Goal: Information Seeking & Learning: Find specific fact

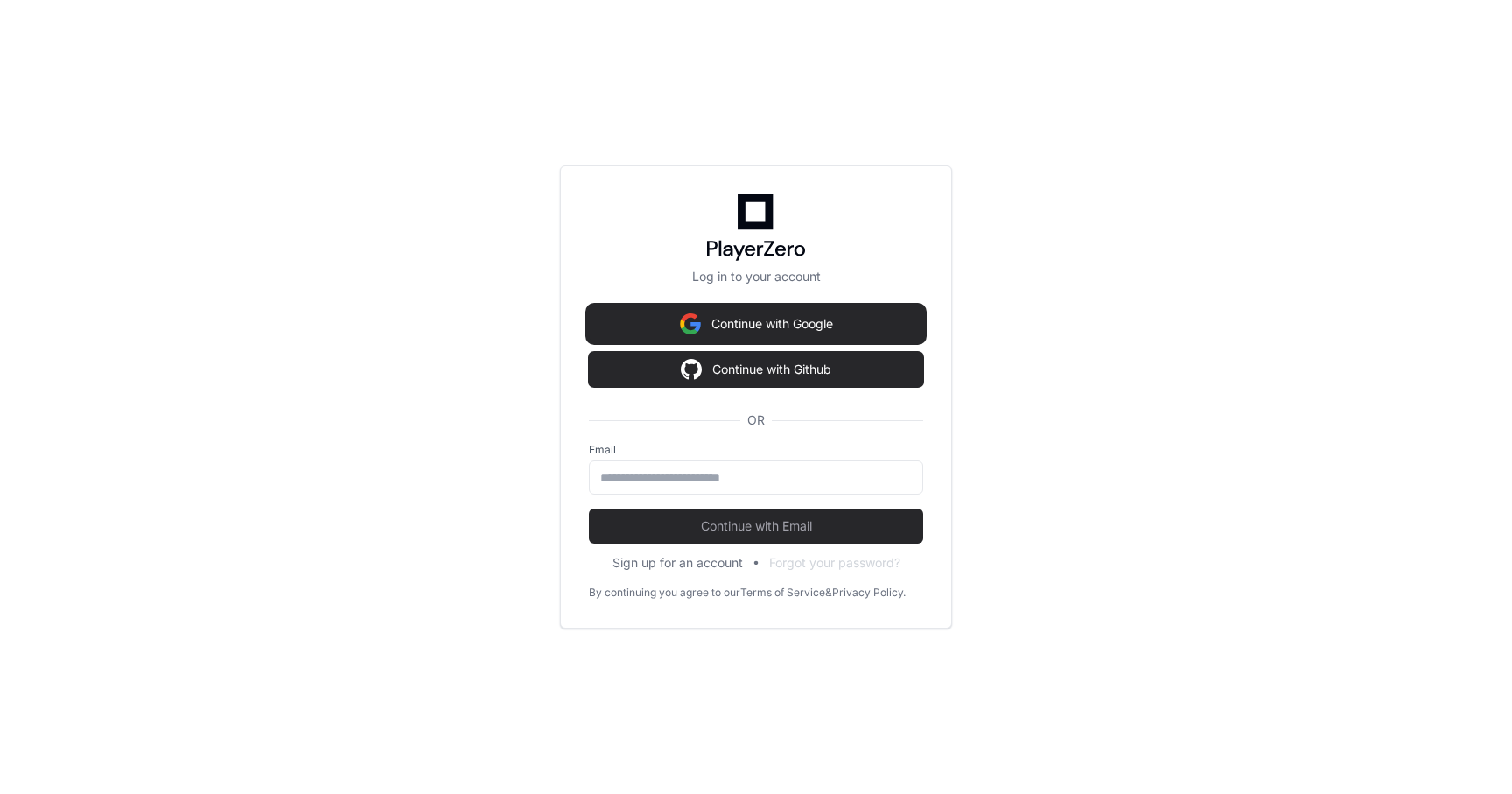
click at [804, 324] on button "Continue with Google" at bounding box center [756, 324] width 334 height 35
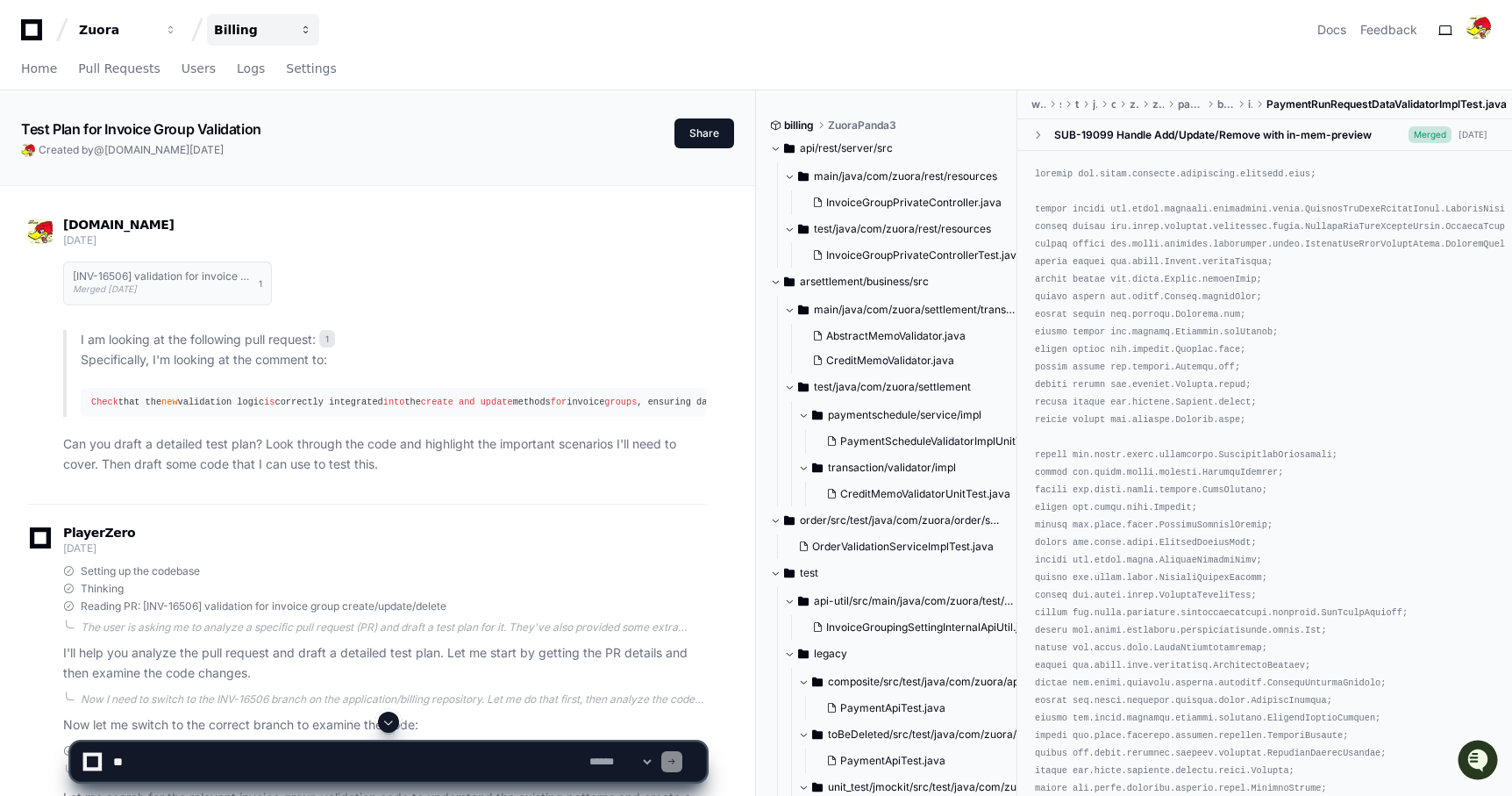
click at [235, 35] on div "Billing" at bounding box center [252, 30] width 76 height 18
click at [53, 74] on span "Home" at bounding box center [39, 69] width 36 height 11
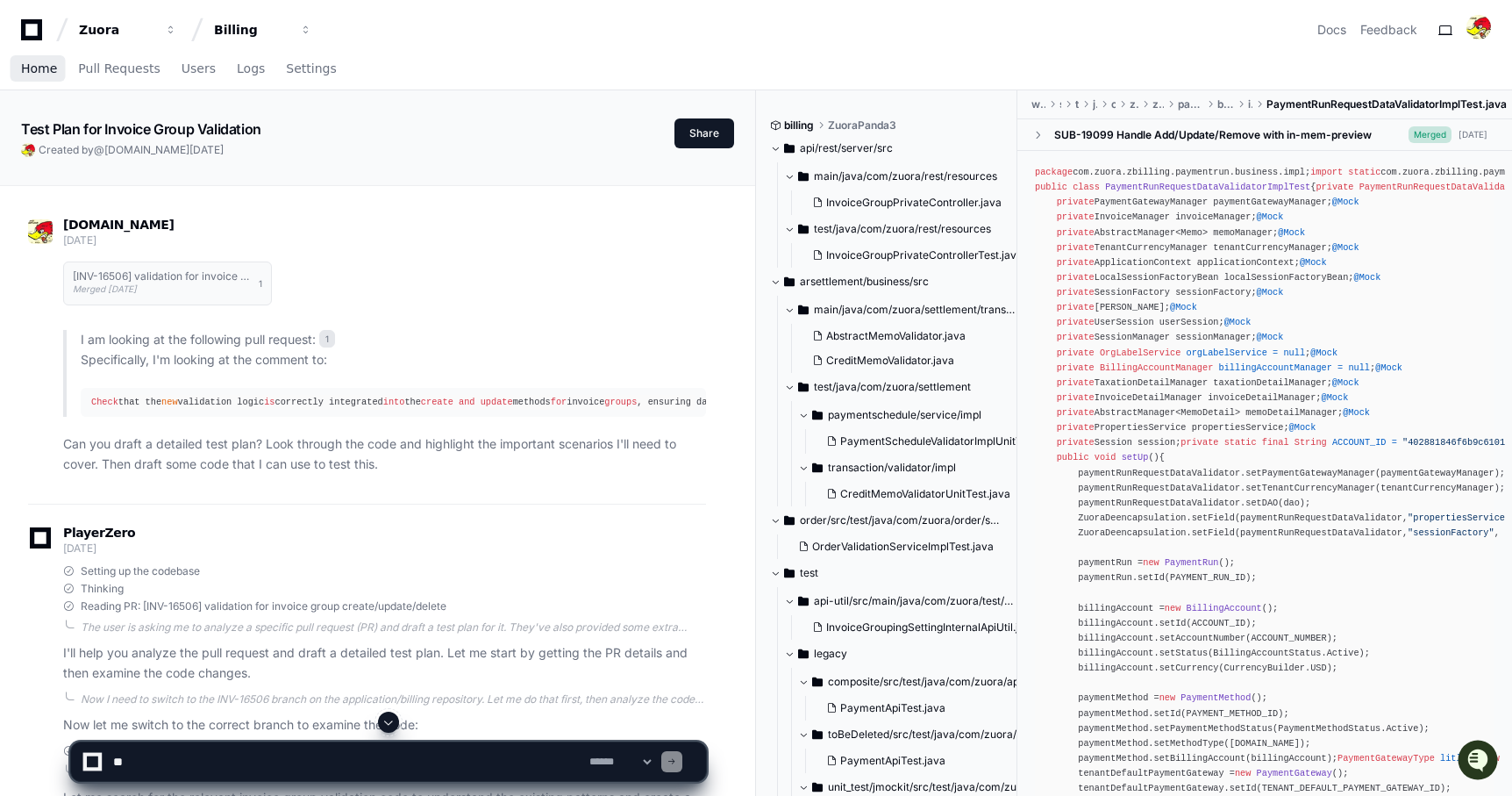
click at [31, 73] on span "Home" at bounding box center [39, 69] width 36 height 11
click at [35, 71] on span "Home" at bounding box center [39, 69] width 36 height 11
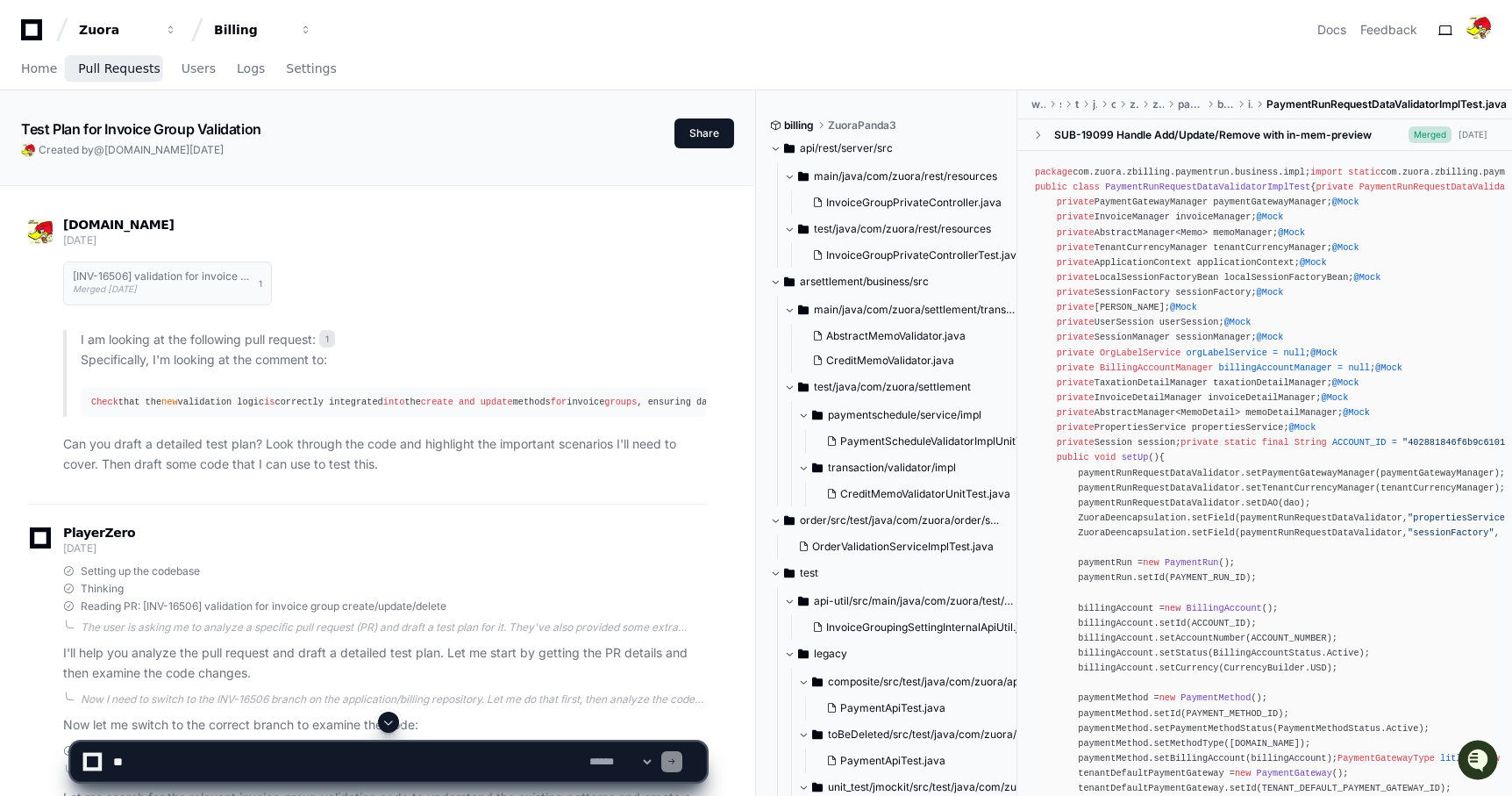
click at [111, 63] on span "Pull Requests" at bounding box center [119, 69] width 82 height 11
click at [41, 66] on span "Home" at bounding box center [39, 69] width 36 height 11
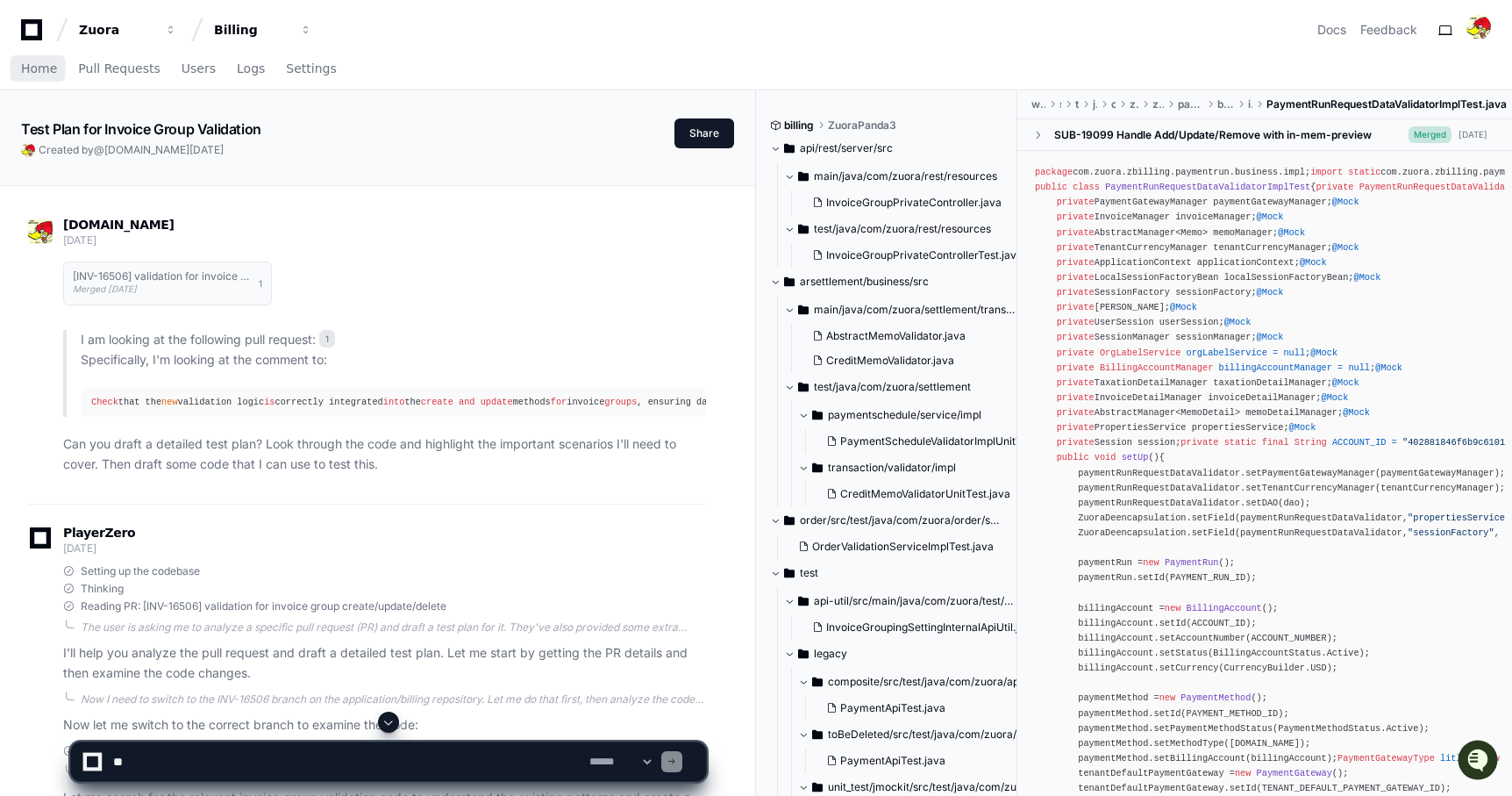
click at [41, 66] on span "Home" at bounding box center [39, 69] width 36 height 11
click at [302, 68] on span "Settings" at bounding box center [310, 69] width 50 height 11
click at [404, 759] on textarea at bounding box center [347, 762] width 476 height 39
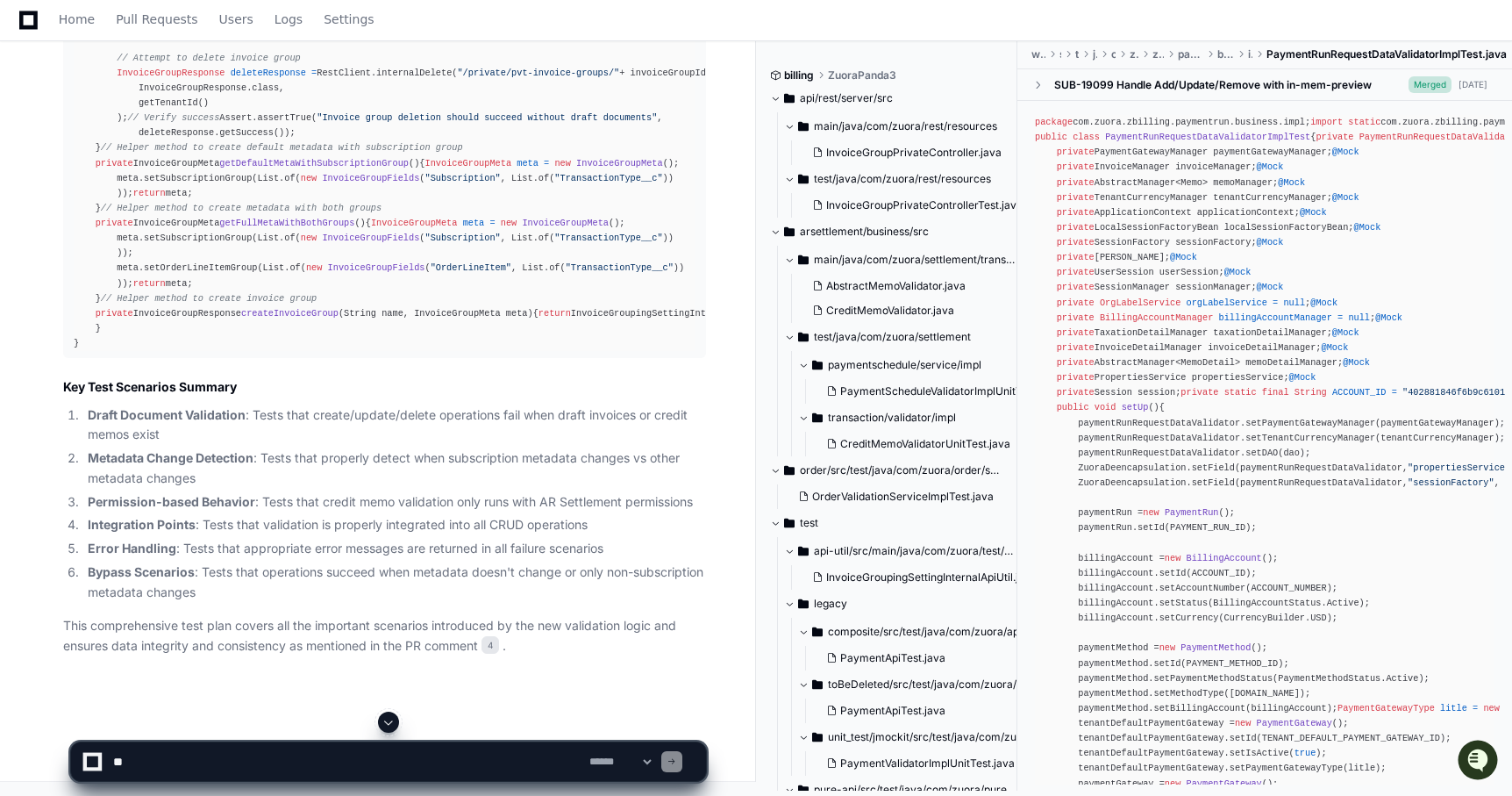
scroll to position [7508, 0]
click at [70, 19] on span "Home" at bounding box center [77, 19] width 36 height 11
click at [23, 19] on icon at bounding box center [28, 19] width 19 height 19
click at [69, 19] on span "Home" at bounding box center [77, 19] width 36 height 11
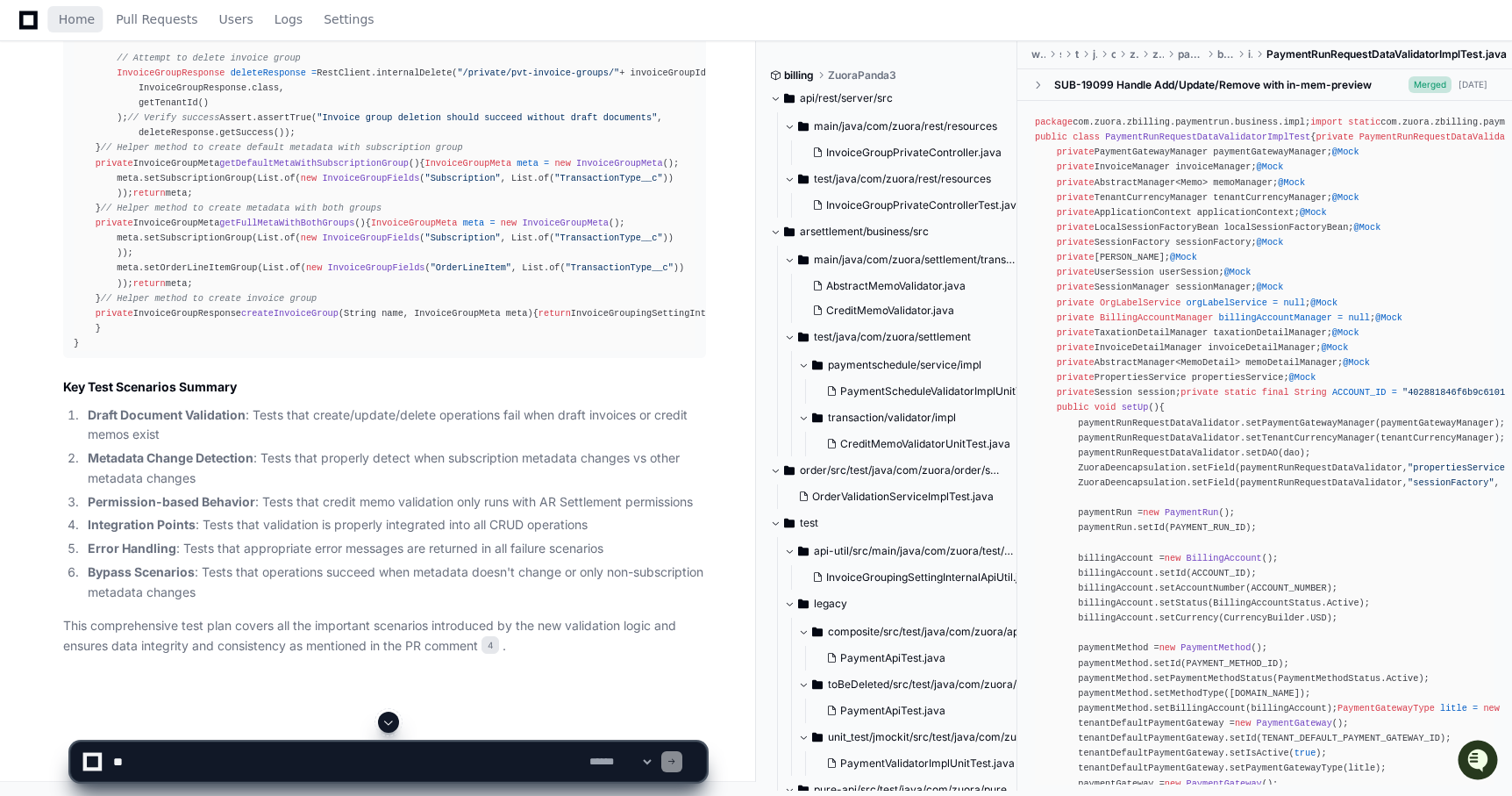
click at [69, 19] on span "Home" at bounding box center [77, 19] width 36 height 11
click at [507, 763] on textarea at bounding box center [347, 762] width 476 height 39
paste textarea "**********"
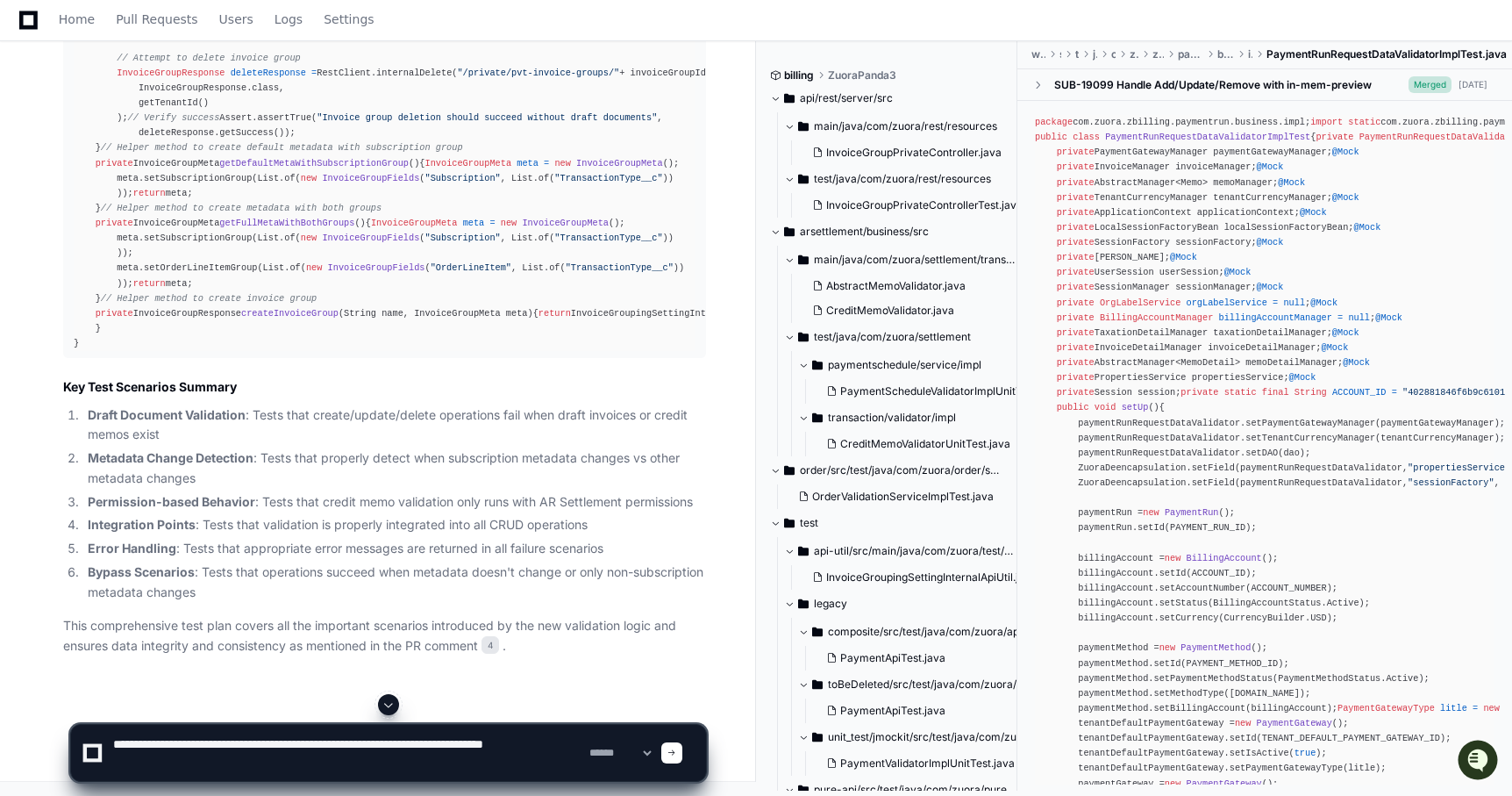
type textarea "**********"
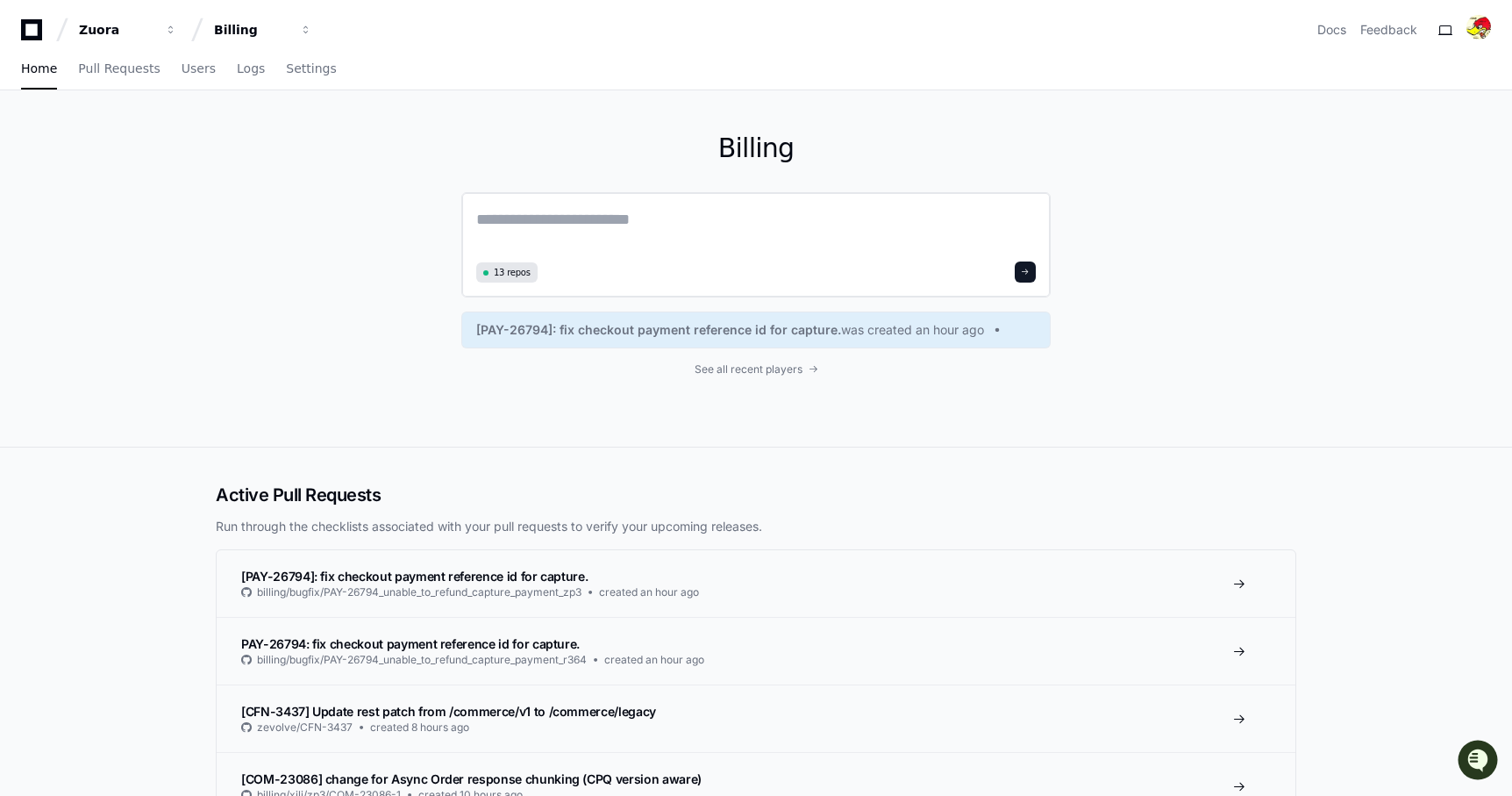
click at [704, 221] on textarea at bounding box center [755, 232] width 560 height 49
paste textarea "**********"
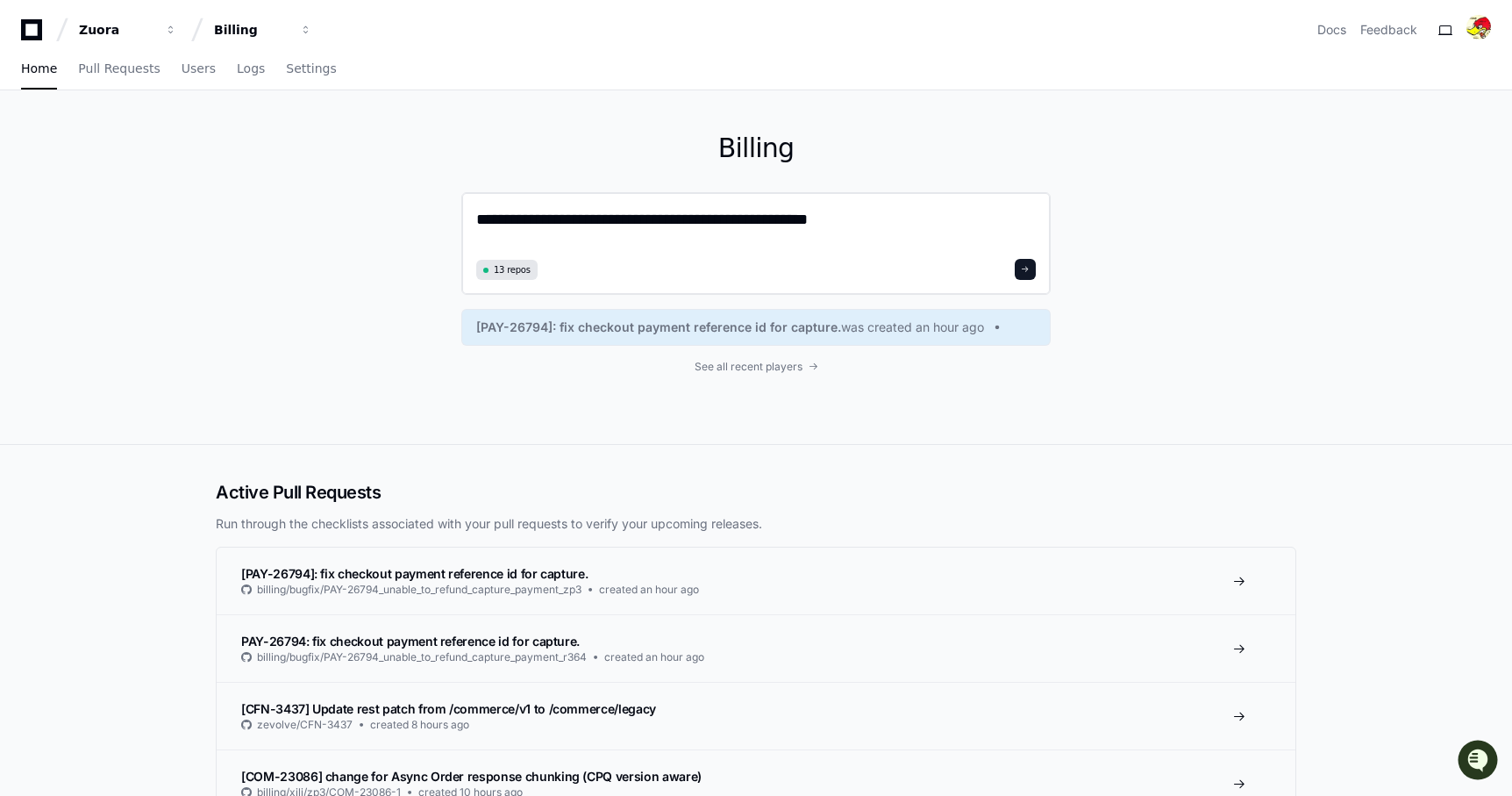
click at [600, 221] on textarea "**********" at bounding box center [755, 230] width 560 height 47
click at [694, 215] on textarea "**********" at bounding box center [755, 230] width 560 height 47
paste textarea "**********"
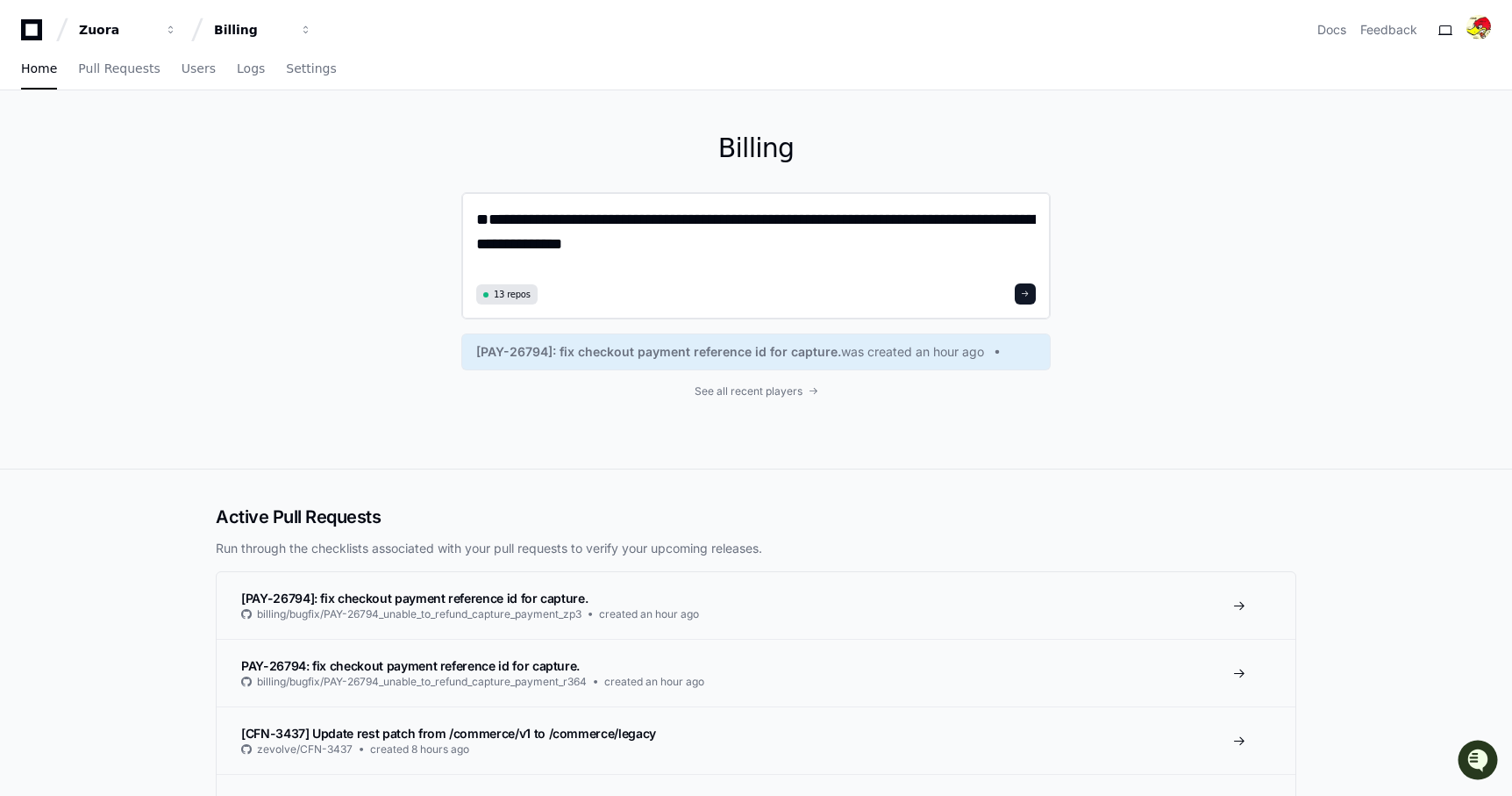
type textarea "**********"
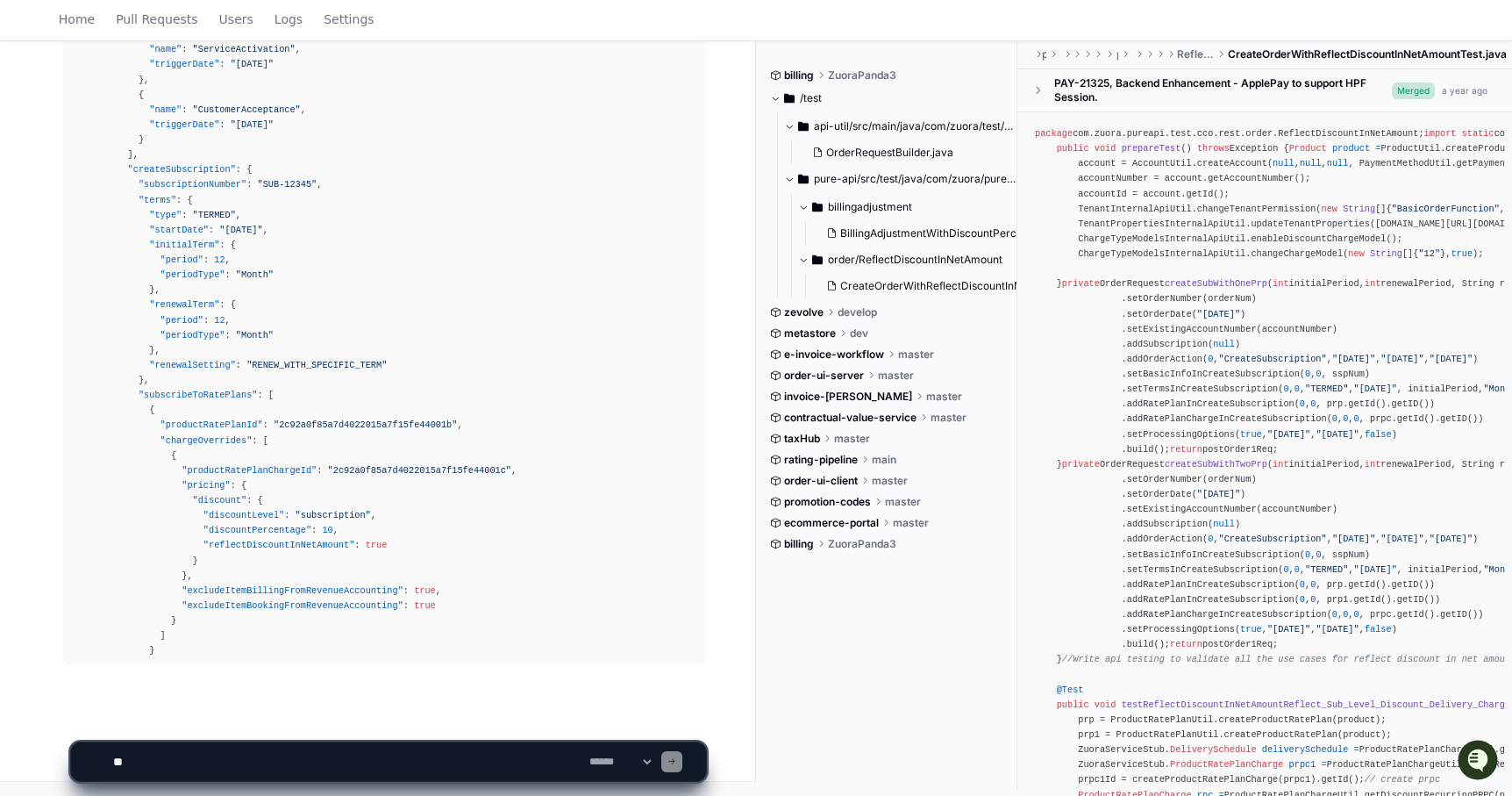
scroll to position [1478, 0]
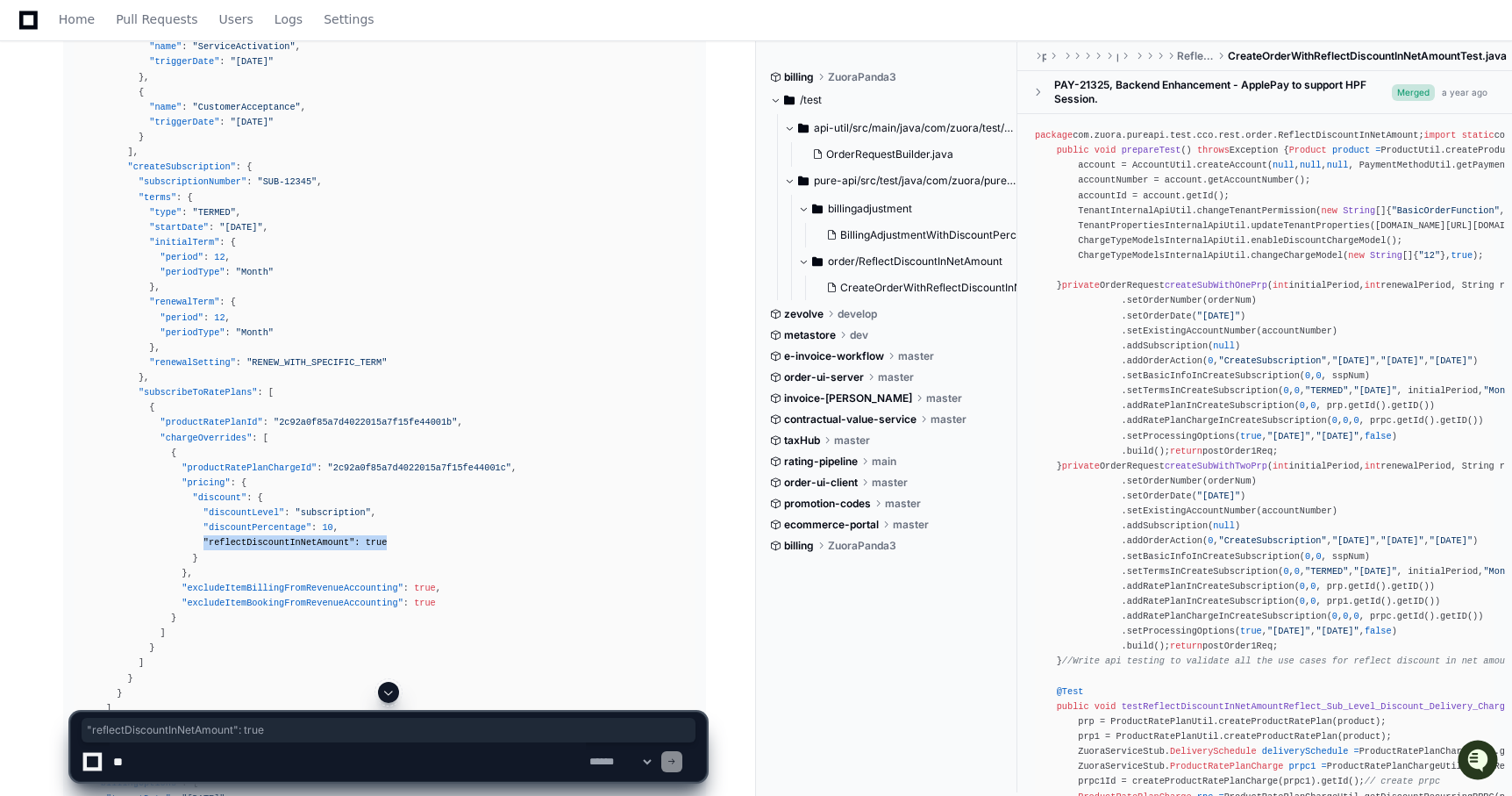
drag, startPoint x: 244, startPoint y: 543, endPoint x: 468, endPoint y: 544, distance: 224.0
click at [468, 544] on div "{ "orderNumber" : "ORDER-12345" , "orderDate" : "2023-01-01" , "existingAccount…" at bounding box center [385, 339] width 622 height 1082
copy div ""reflectDiscountInNetAmount" : true"
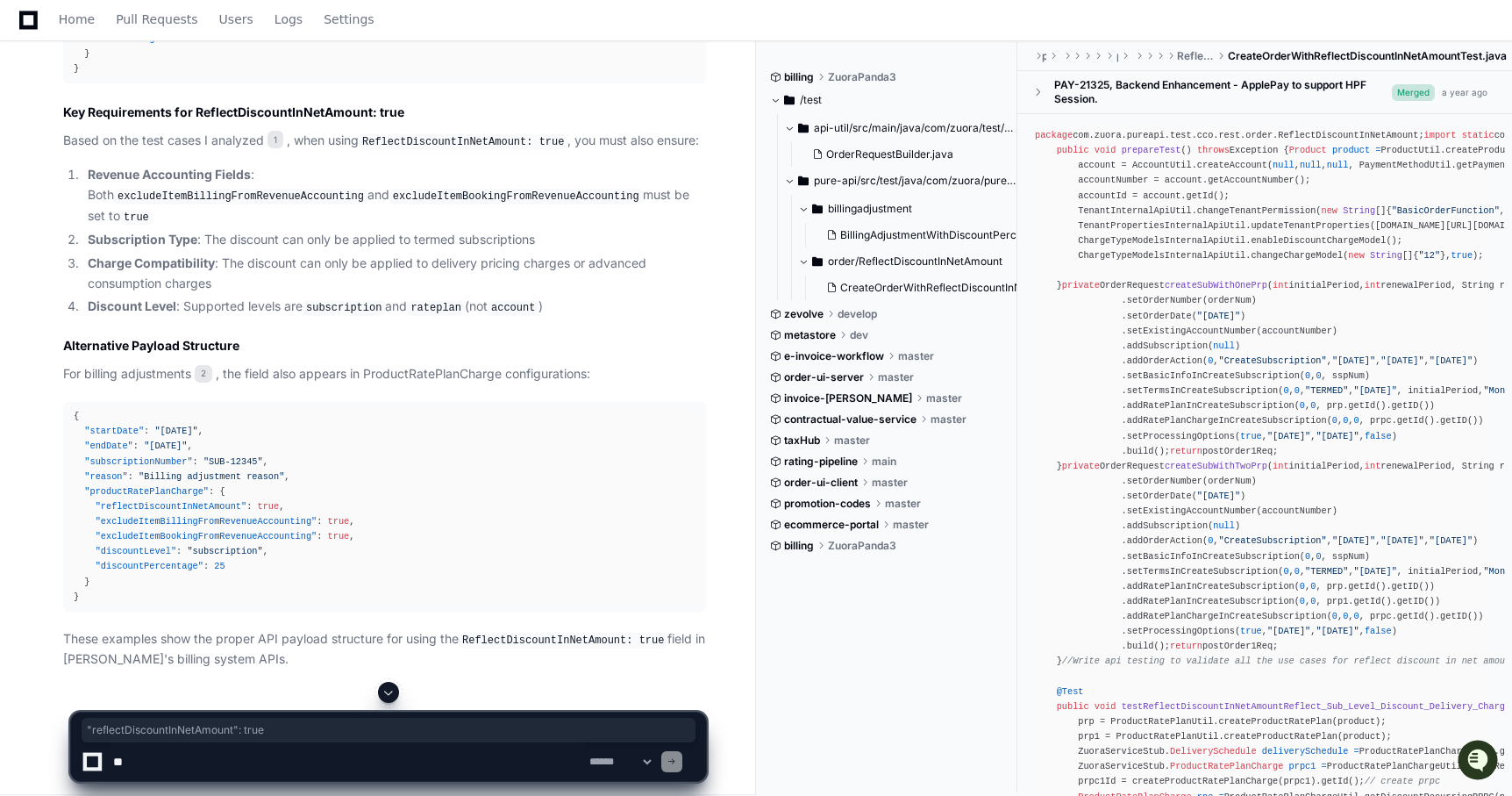
scroll to position [2294, 0]
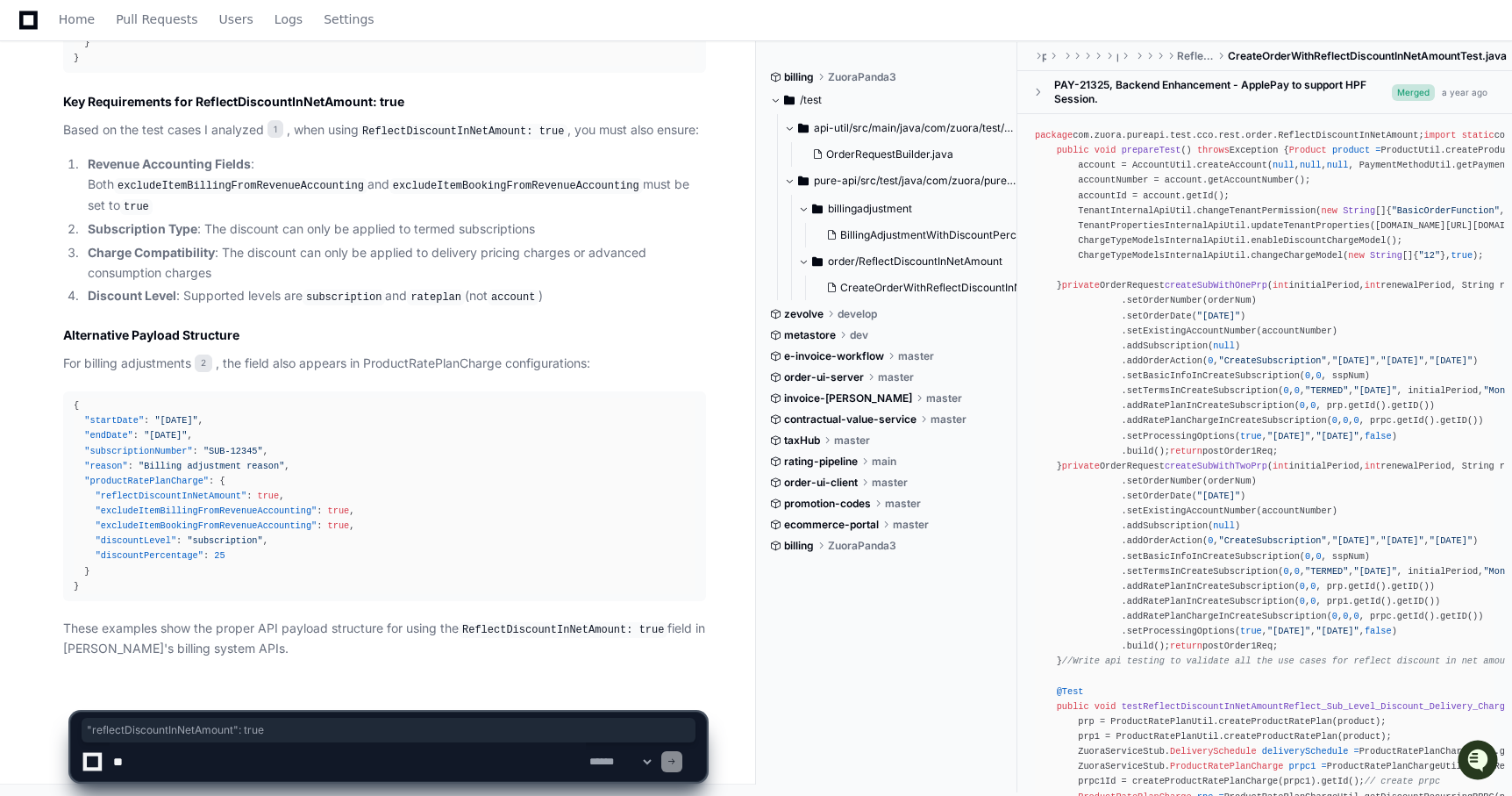
click at [204, 759] on textarea at bounding box center [347, 762] width 476 height 39
click at [144, 495] on span ""reflectDiscountInNetAmount"" at bounding box center [171, 495] width 152 height 11
copy span "reflectDiscountInNetAmount"
click at [530, 766] on textarea at bounding box center [347, 762] width 476 height 39
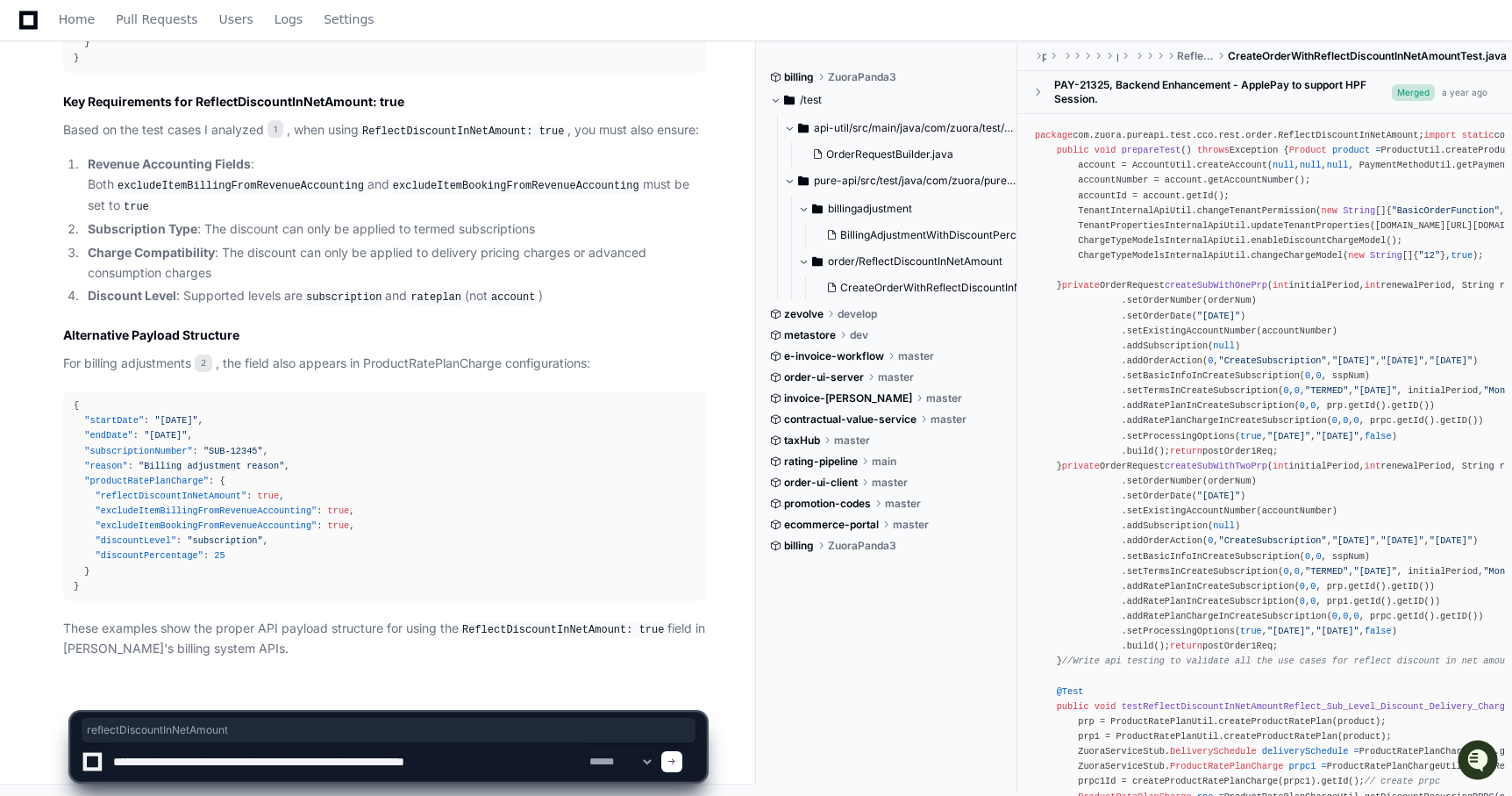
paste textarea "**********"
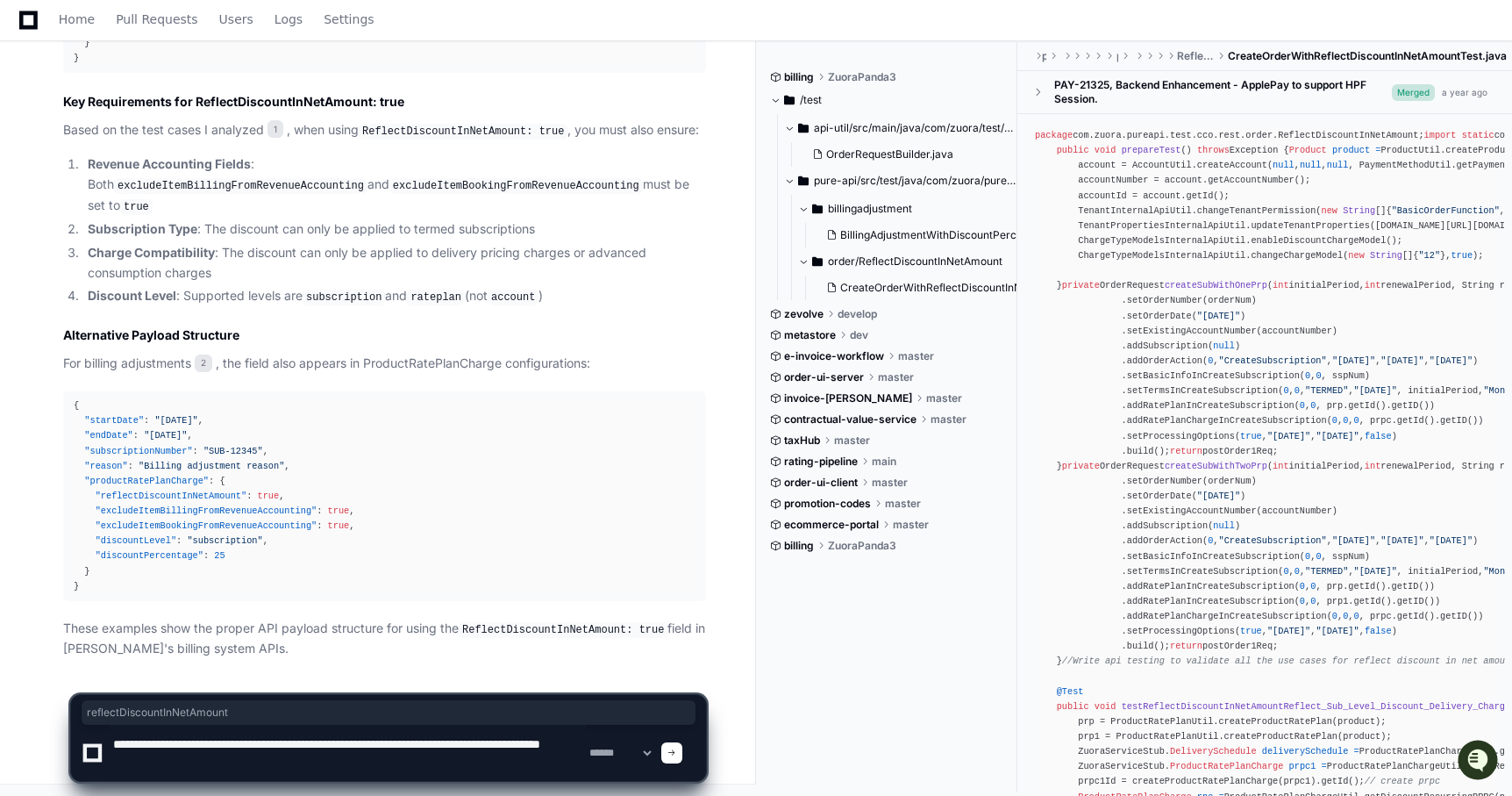
type textarea "**********"
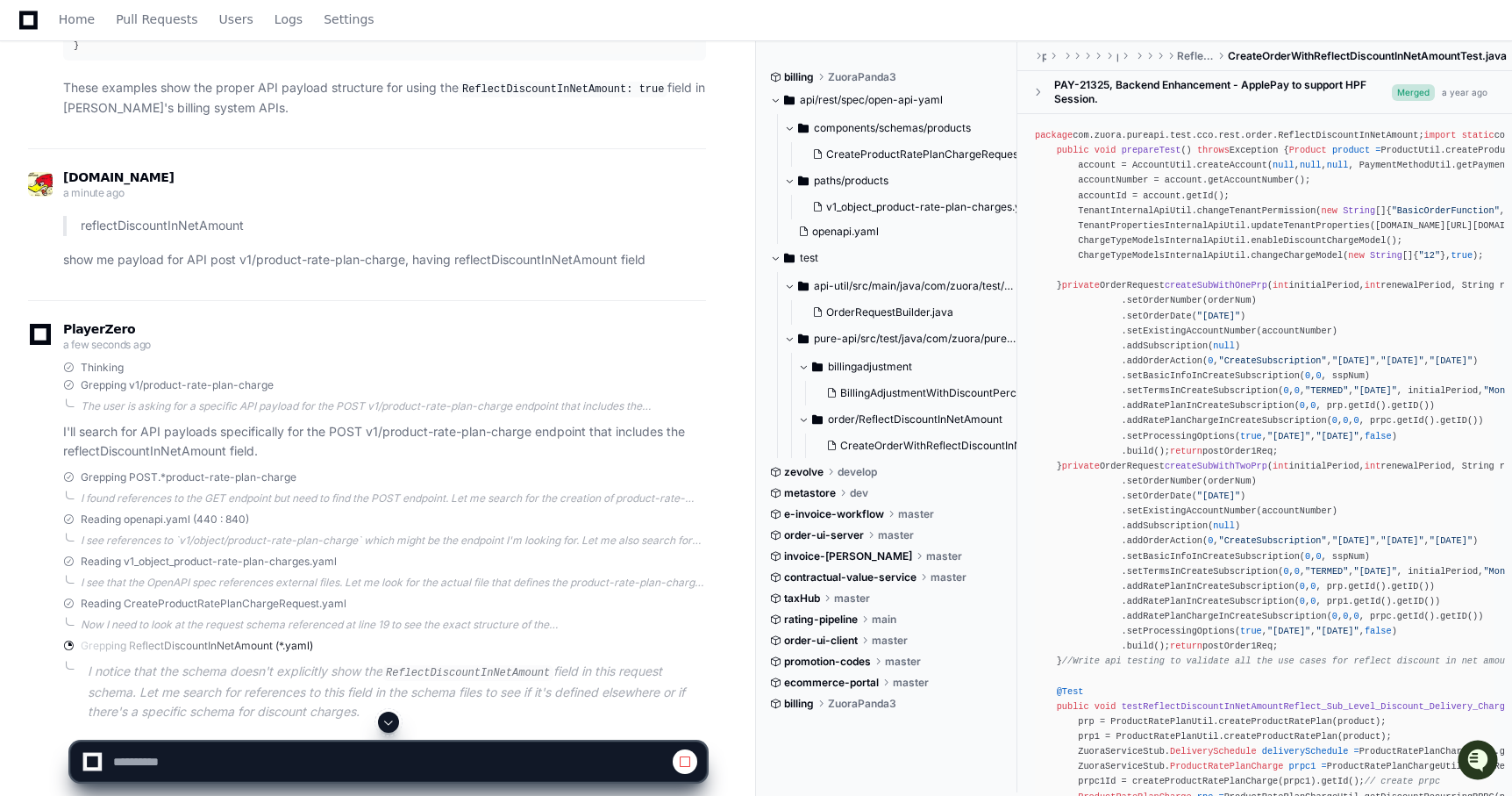
scroll to position [2897, 0]
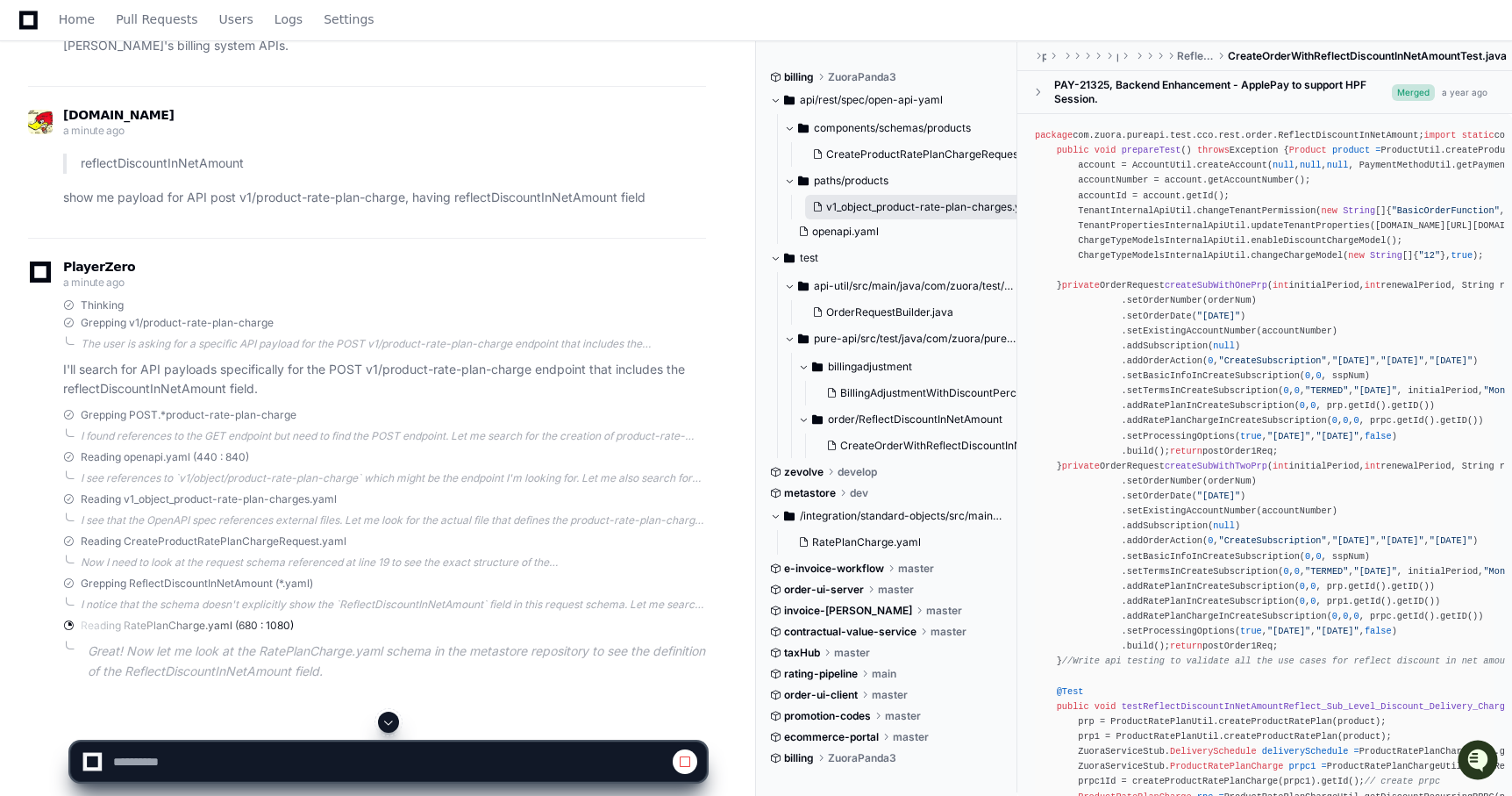
click at [882, 210] on span "v1_object_product-rate-plan-charges.yaml" at bounding box center [933, 207] width 213 height 14
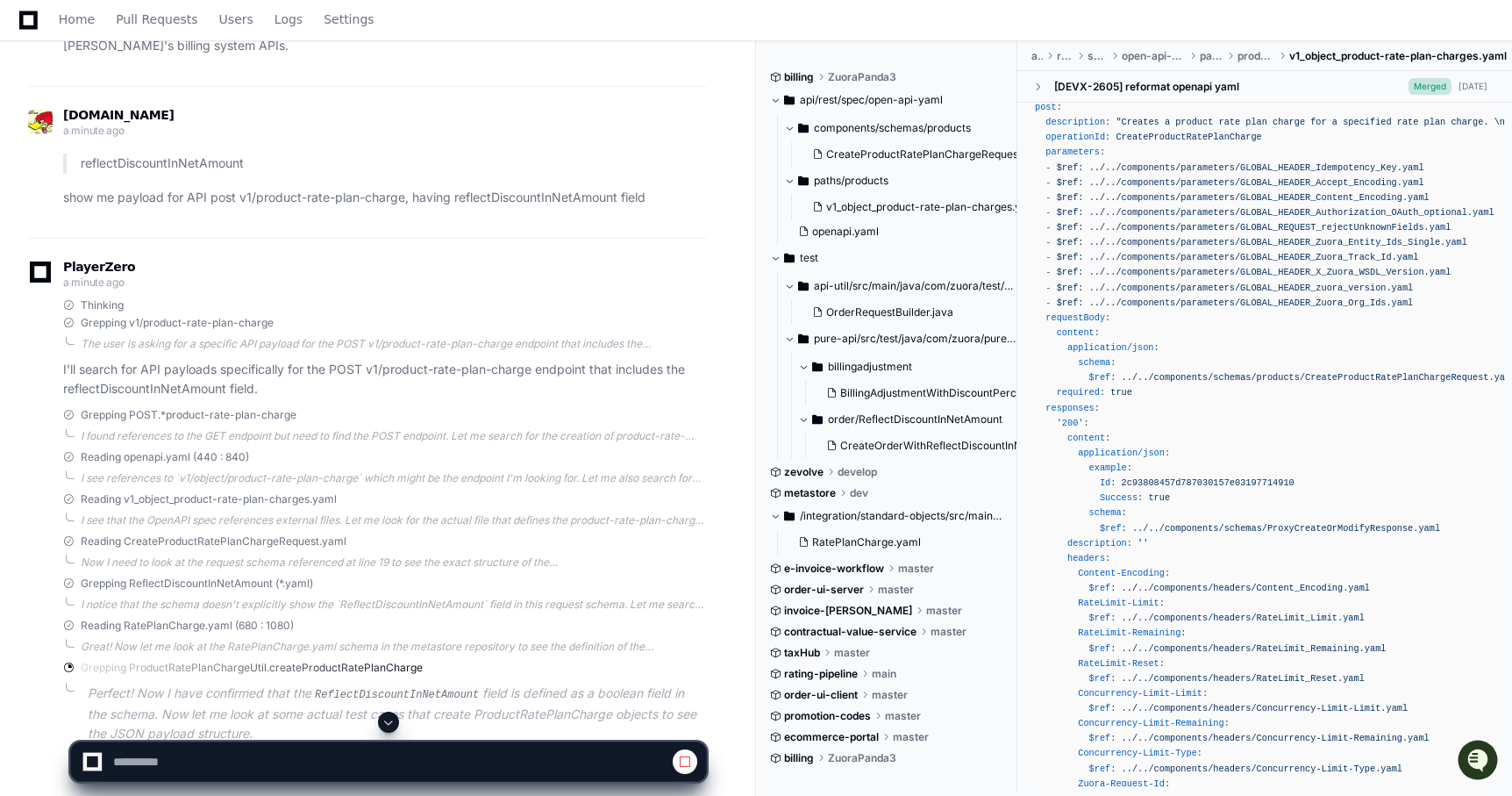
scroll to position [0, 0]
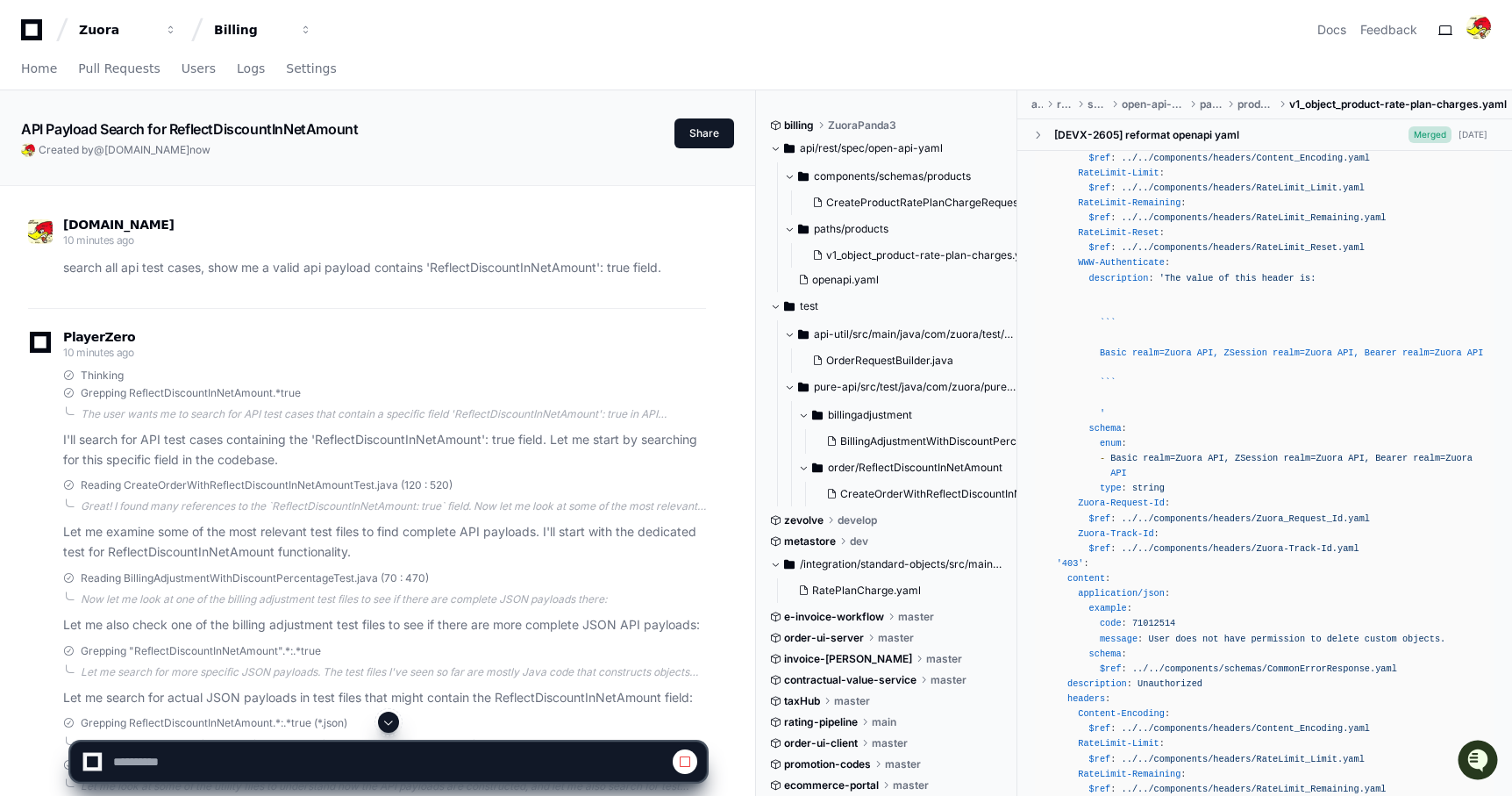
scroll to position [1541, 0]
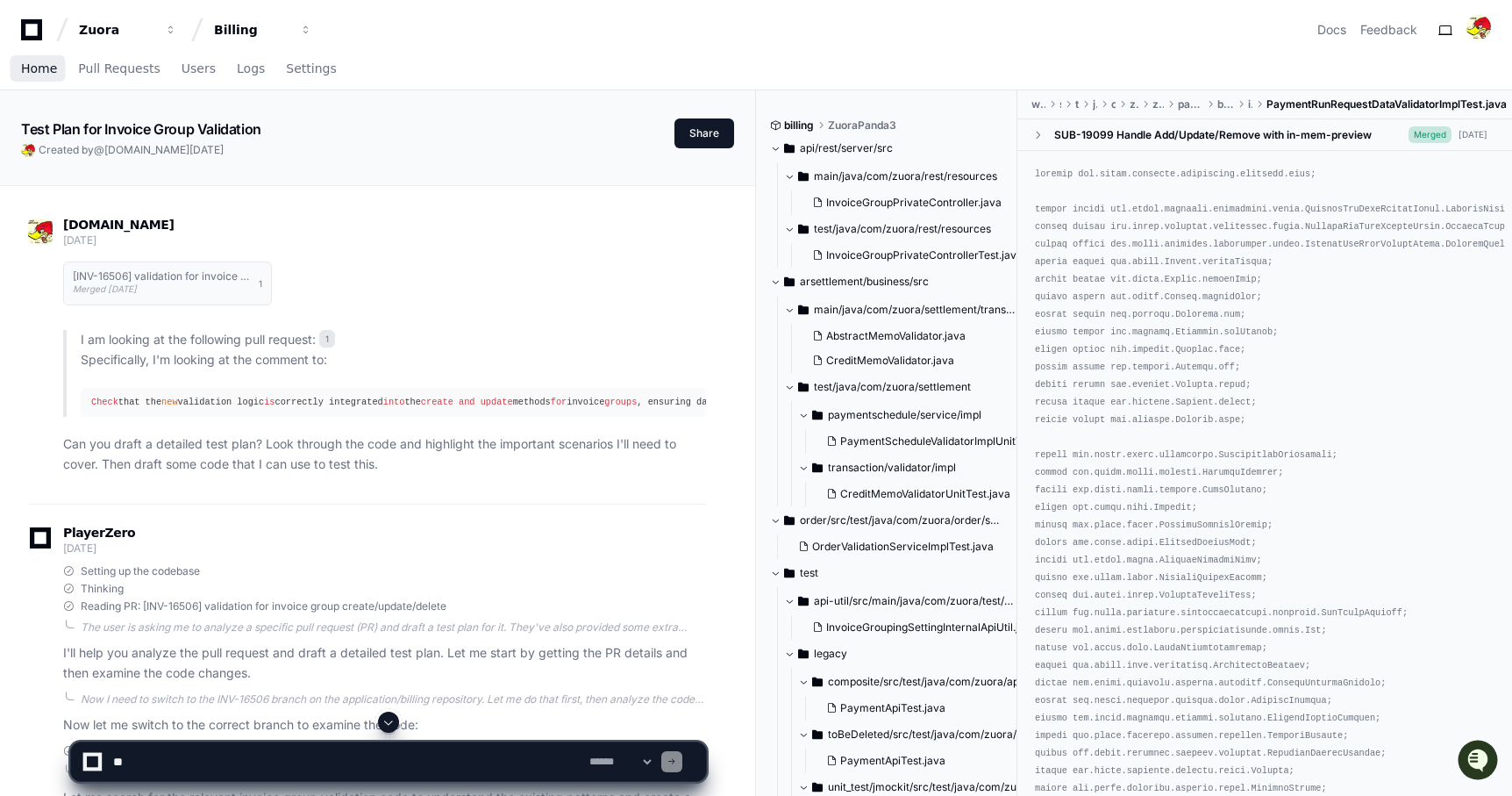
click at [26, 56] on link "Home" at bounding box center [39, 70] width 36 height 41
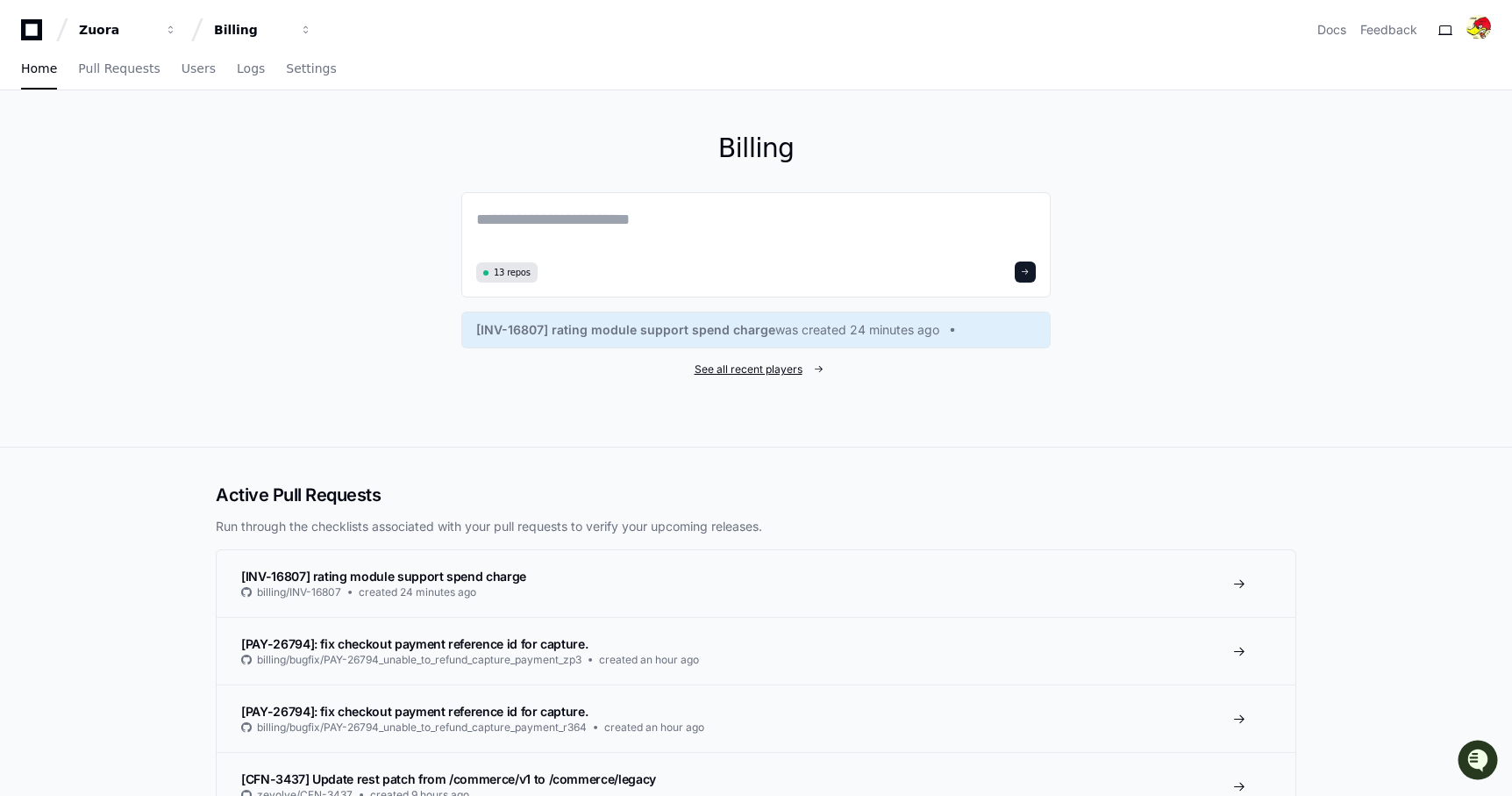
click at [782, 370] on span "See all recent players" at bounding box center [748, 369] width 107 height 14
click at [621, 228] on textarea at bounding box center [755, 232] width 560 height 49
click at [783, 369] on span "See all recent players" at bounding box center [748, 369] width 107 height 14
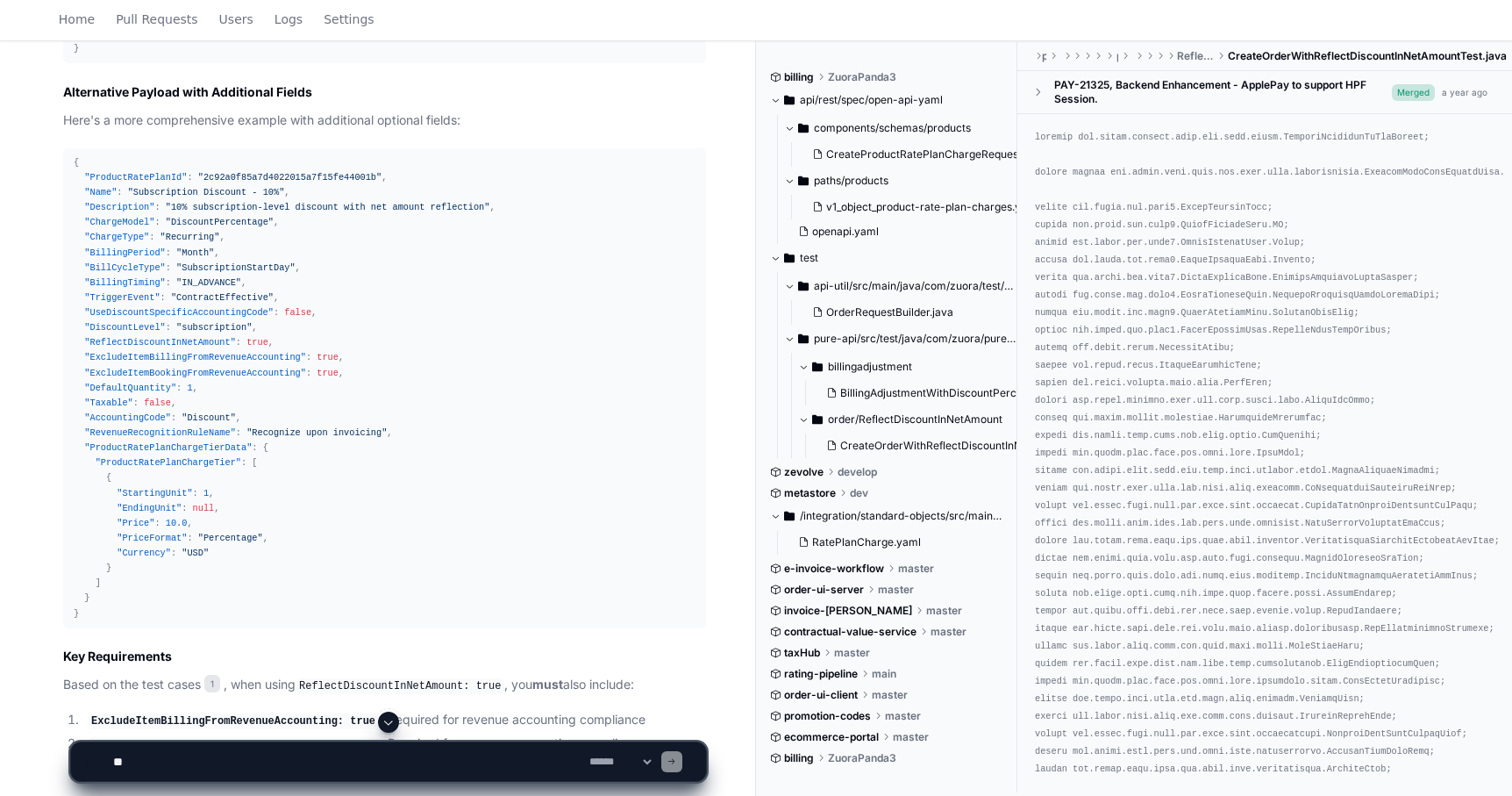
scroll to position [4218, 0]
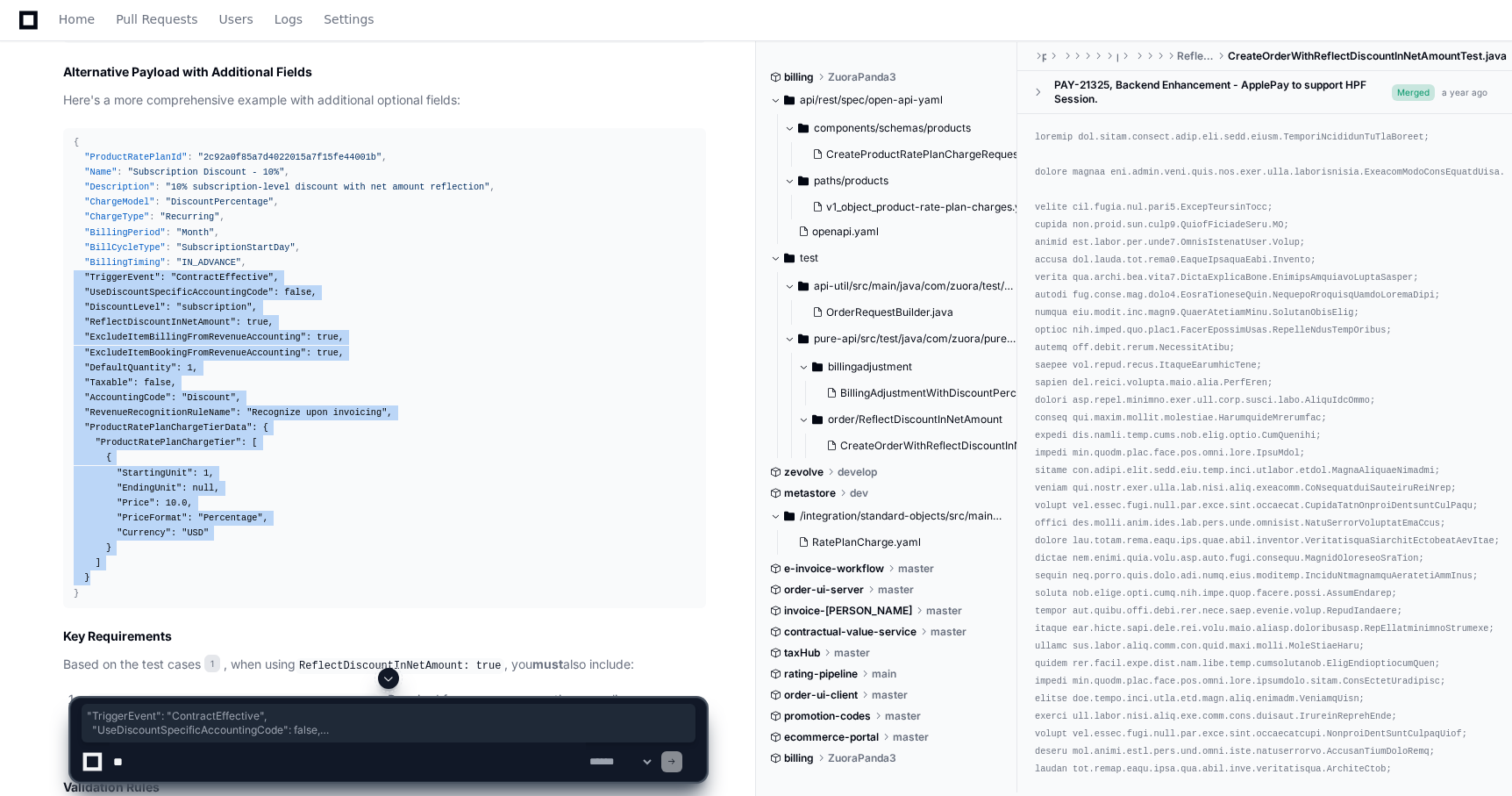
drag, startPoint x: 100, startPoint y: 579, endPoint x: 68, endPoint y: 272, distance: 308.7
click at [68, 272] on pre "{ "ProductRatePlanId" : "2c92a0f85a7d4022015a7f15fe44001b" , "Name" : "Subscrip…" at bounding box center [385, 368] width 643 height 480
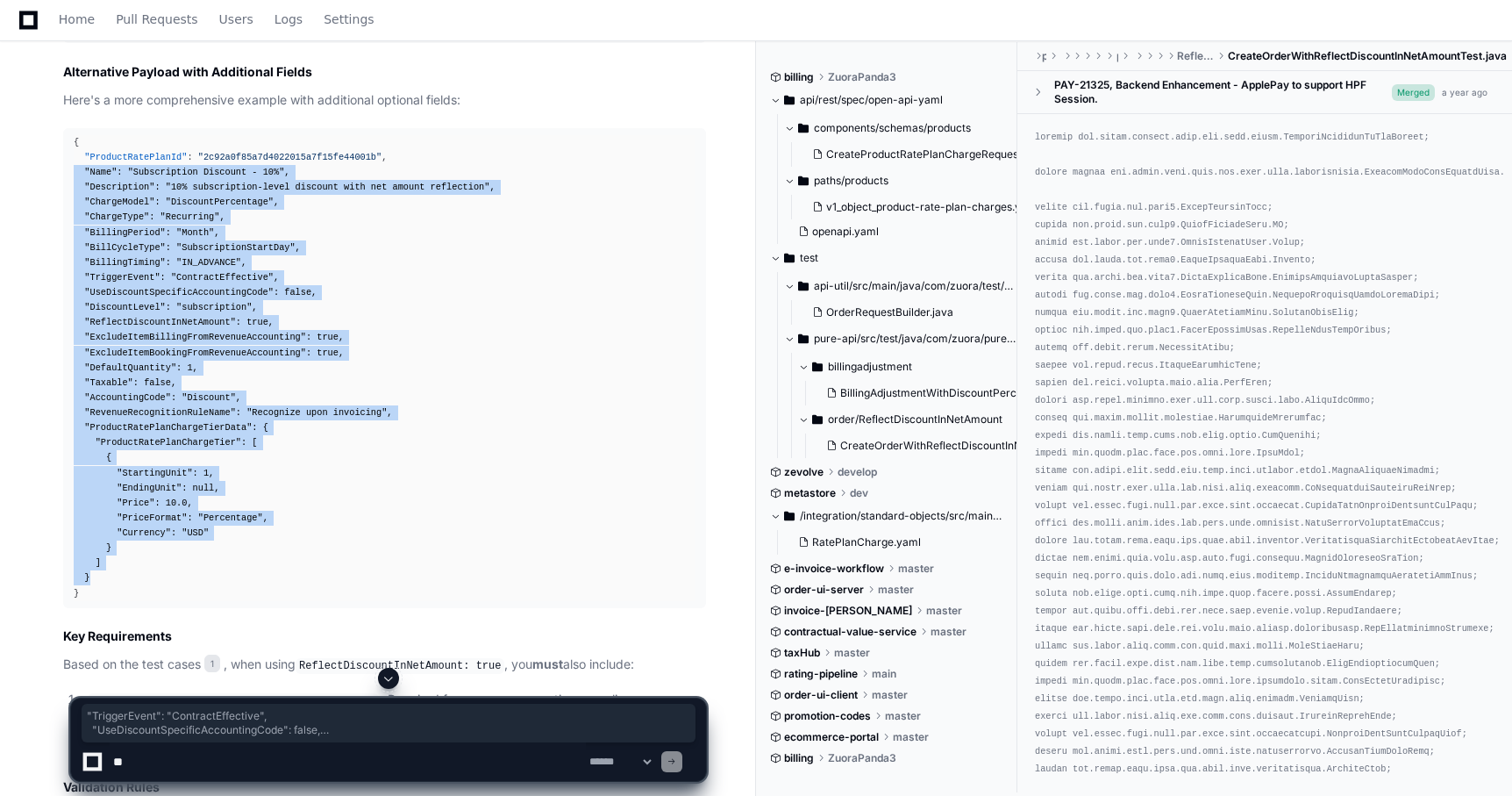
click at [74, 173] on div "{ "ProductRatePlanId" : "2c92a0f85a7d4022015a7f15fe44001b" , "Name" : "Subscrip…" at bounding box center [385, 368] width 622 height 466
copy div ""Name" : "Subscription Discount - 10%" , "Description" : "10% subscription-leve…"
